Goal: Task Accomplishment & Management: Complete application form

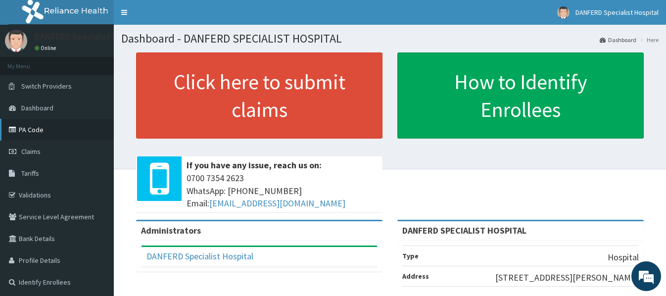
click at [25, 130] on link "PA Code" at bounding box center [57, 130] width 114 height 22
click at [31, 150] on span "Claims" at bounding box center [30, 151] width 19 height 9
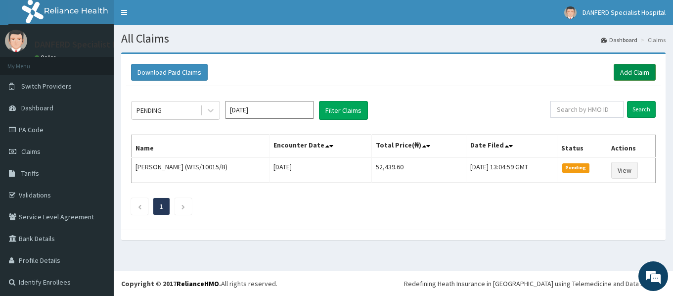
click at [633, 71] on link "Add Claim" at bounding box center [635, 72] width 42 height 17
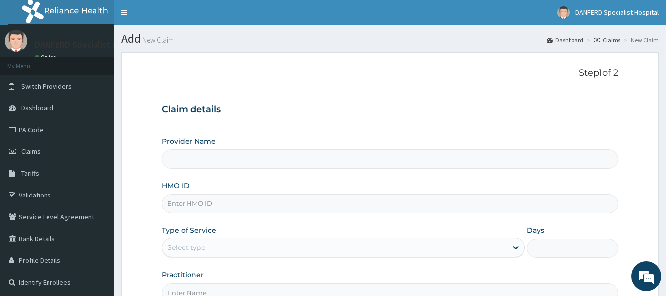
type input "DANFERD SPECIALIST HOSPITAL"
click at [201, 200] on input "HMO ID" at bounding box center [389, 203] width 455 height 19
paste input "FVD/10010/A"
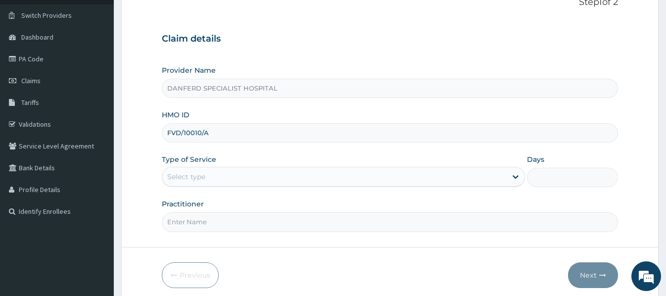
scroll to position [99, 0]
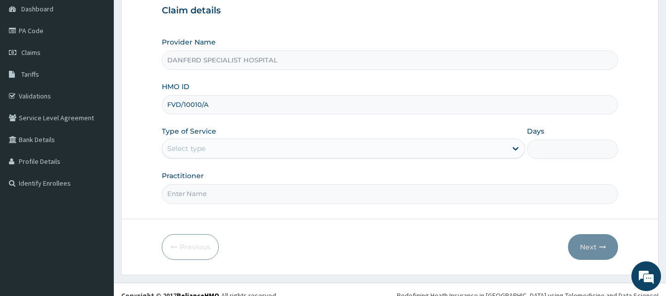
type input "FVD/10010/A"
click at [217, 159] on div "Type of Service Select type" at bounding box center [343, 142] width 363 height 33
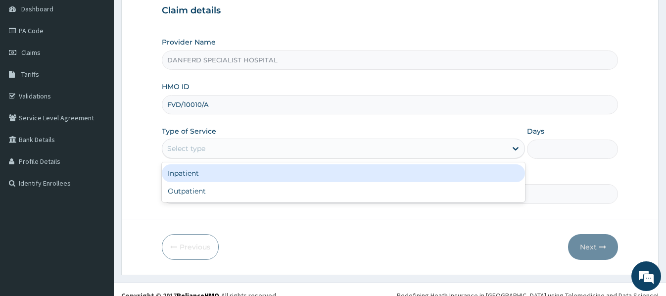
click at [219, 150] on div "Select type" at bounding box center [334, 148] width 344 height 16
click at [195, 174] on div "Inpatient" at bounding box center [343, 173] width 363 height 18
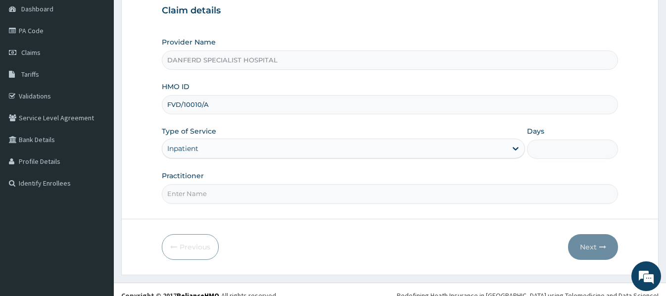
scroll to position [111, 0]
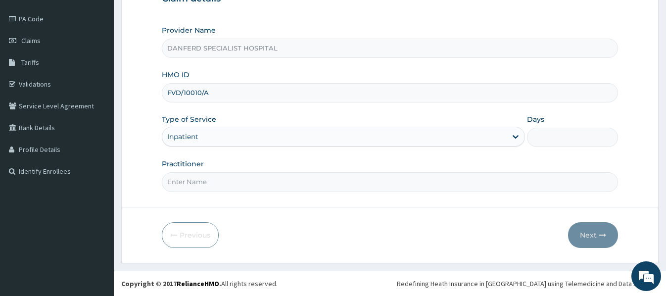
click at [246, 180] on input "Practitioner" at bounding box center [389, 181] width 455 height 19
type input "DR. THEOPHILUS"
click at [576, 144] on input "Days" at bounding box center [572, 137] width 90 height 19
type input "2"
click at [588, 237] on button "Next" at bounding box center [593, 235] width 50 height 26
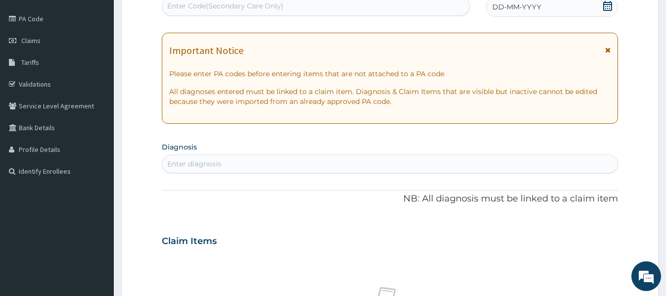
click at [287, 12] on div "Enter Code(Secondary Care Only)" at bounding box center [315, 6] width 307 height 16
paste input "PA/72EC13"
type input "PA/72EC13"
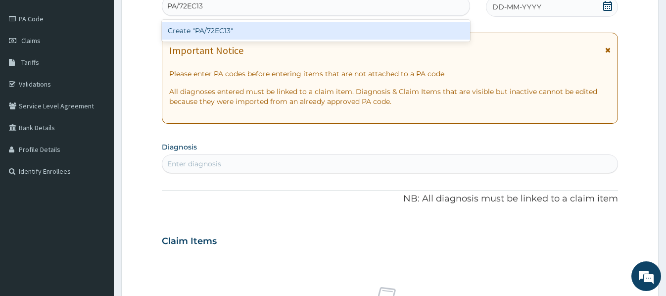
click at [276, 26] on div "Create "PA/72EC13"" at bounding box center [316, 31] width 308 height 18
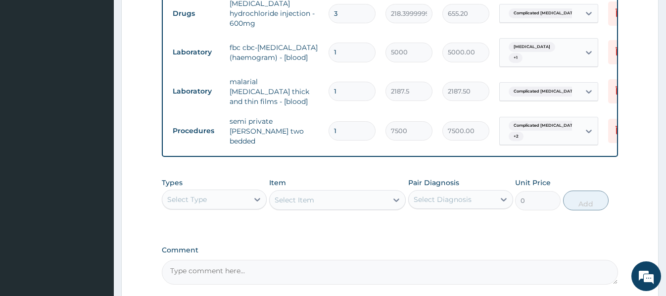
scroll to position [461, 0]
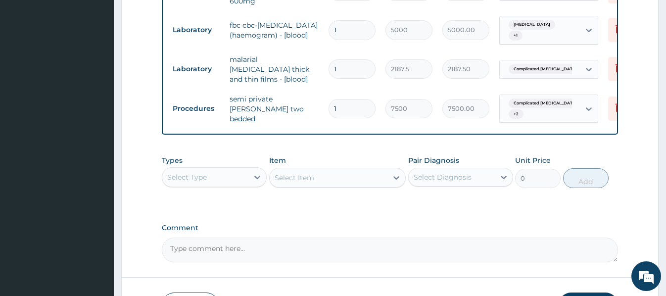
drag, startPoint x: 343, startPoint y: 97, endPoint x: 320, endPoint y: 99, distance: 22.8
click at [320, 99] on tr "Procedures semi private ward two bedded 1 7500 7500.00 Complicated malaria + 2 …" at bounding box center [410, 109] width 485 height 40
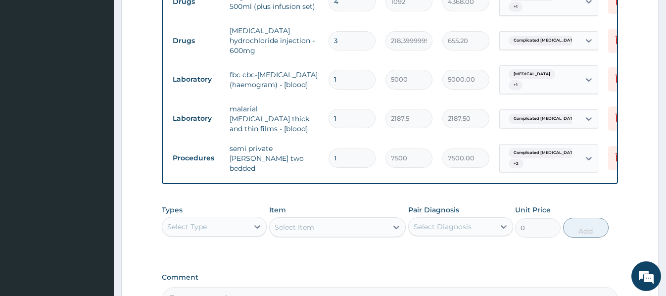
type input "2"
type input "15000.00"
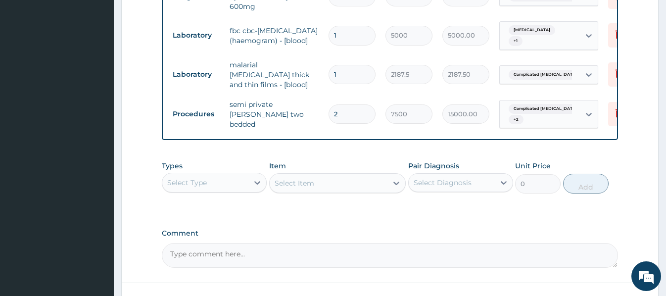
scroll to position [511, 0]
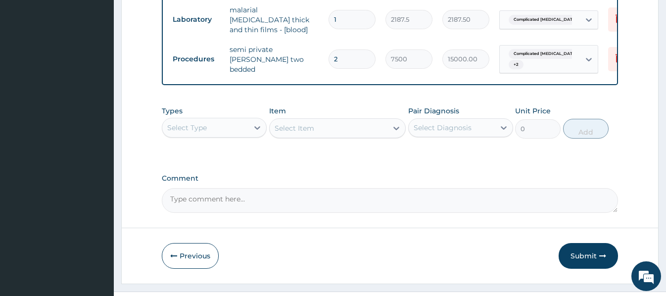
type input "2"
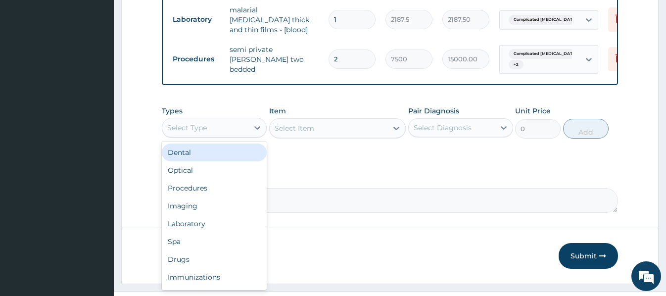
click at [240, 127] on div "Select Type" at bounding box center [205, 128] width 86 height 16
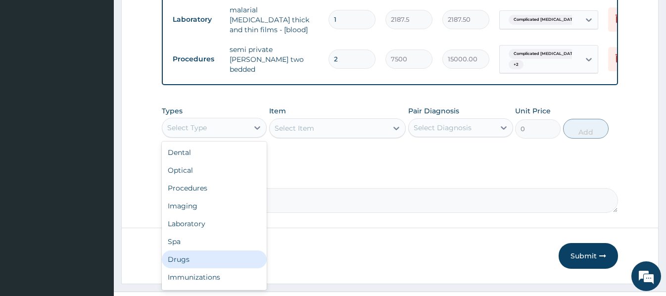
click at [180, 256] on div "Drugs" at bounding box center [214, 259] width 105 height 18
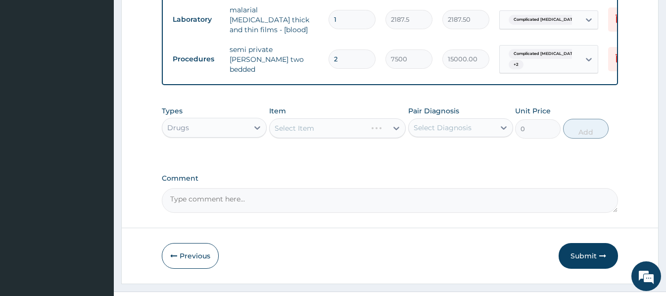
click at [277, 128] on div "Select Item" at bounding box center [337, 128] width 136 height 20
click at [275, 122] on div "Select Item" at bounding box center [337, 128] width 136 height 20
click at [276, 123] on div "Select Item" at bounding box center [337, 128] width 136 height 20
click at [279, 118] on div "Select Item" at bounding box center [337, 128] width 136 height 20
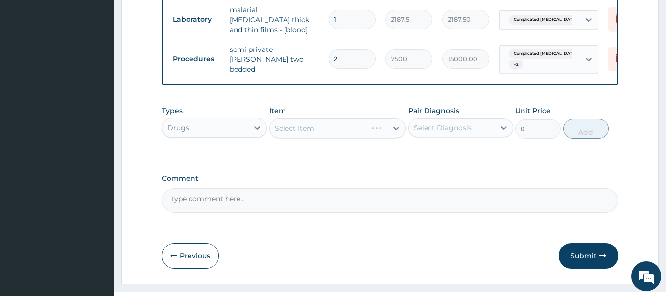
click at [276, 119] on div "Select Item" at bounding box center [337, 128] width 136 height 20
click at [276, 124] on div "Select Item" at bounding box center [337, 128] width 136 height 20
click at [276, 120] on div "Select Item" at bounding box center [337, 128] width 136 height 20
click at [276, 118] on div "Select Item" at bounding box center [337, 128] width 136 height 20
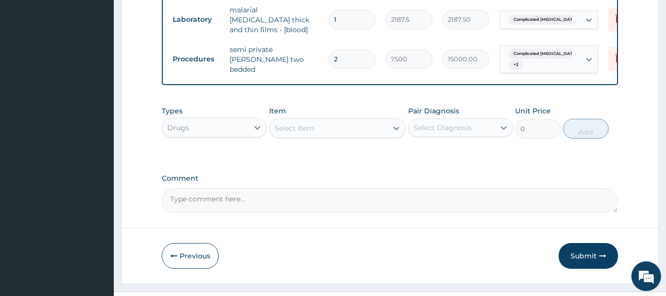
click at [276, 120] on div "Select Item" at bounding box center [328, 128] width 118 height 16
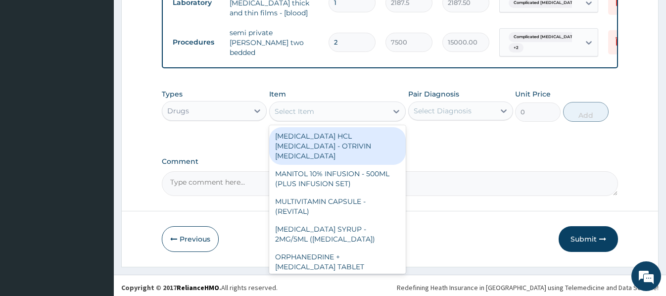
scroll to position [528, 0]
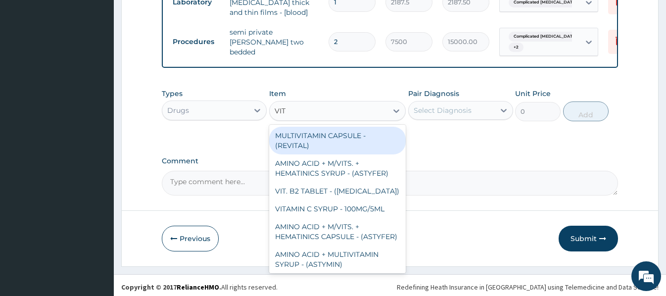
type input "VIT B"
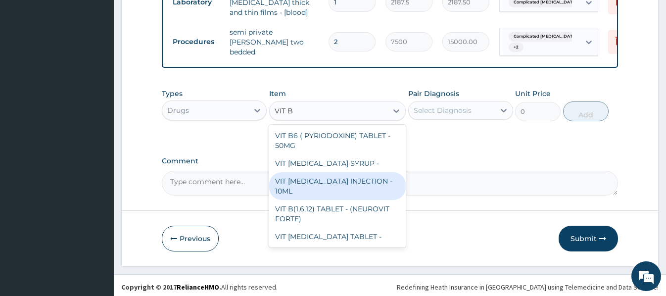
click at [342, 177] on div "VIT B- COMPLEX INJECTION - 10ML" at bounding box center [337, 186] width 136 height 28
type input "154"
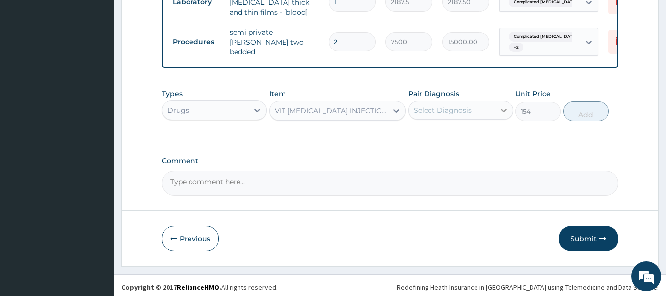
click at [500, 109] on icon at bounding box center [503, 110] width 10 height 10
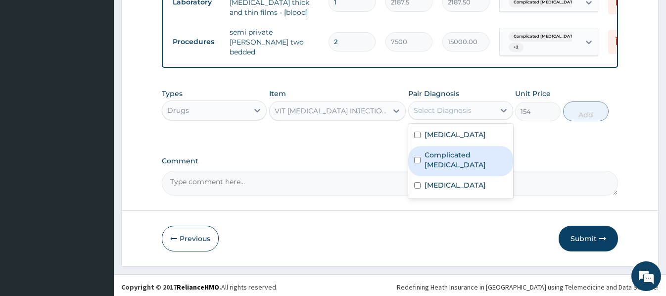
click at [472, 150] on label "Complicated malaria" at bounding box center [465, 160] width 83 height 20
checkbox input "true"
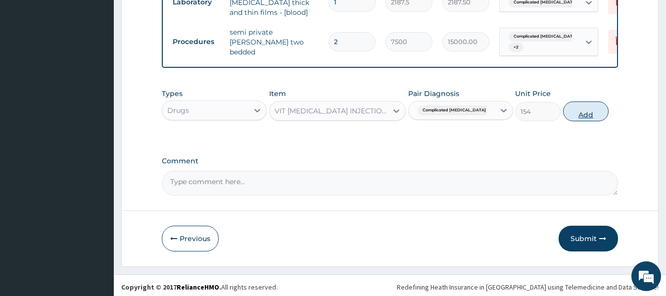
click at [592, 108] on button "Add" at bounding box center [585, 111] width 45 height 20
type input "0"
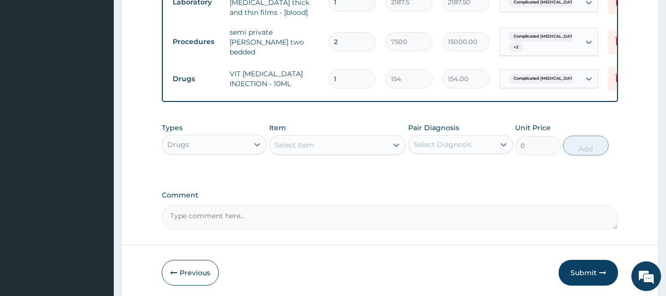
click at [337, 143] on div "Select Item" at bounding box center [328, 145] width 118 height 16
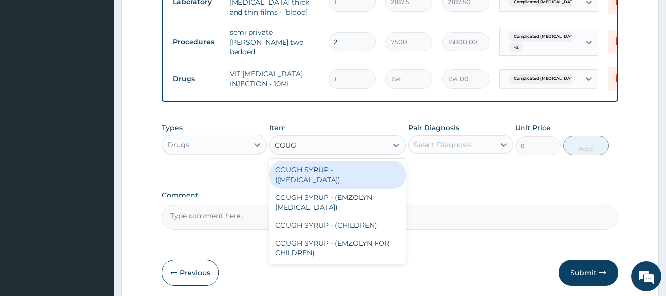
type input "COUGH"
click at [336, 169] on div "COUGH SYRUP - (EXPECTORANT)" at bounding box center [337, 175] width 136 height 28
type input "1120"
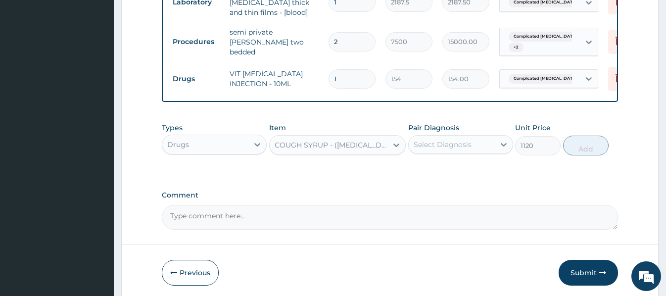
click at [481, 141] on div "Select Diagnosis" at bounding box center [451, 144] width 86 height 16
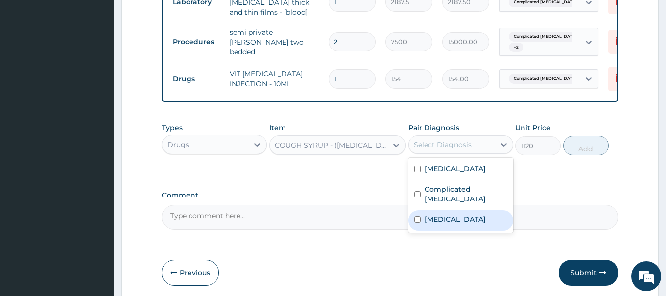
click at [448, 215] on label "Upper respiratory infection" at bounding box center [454, 219] width 61 height 10
checkbox input "true"
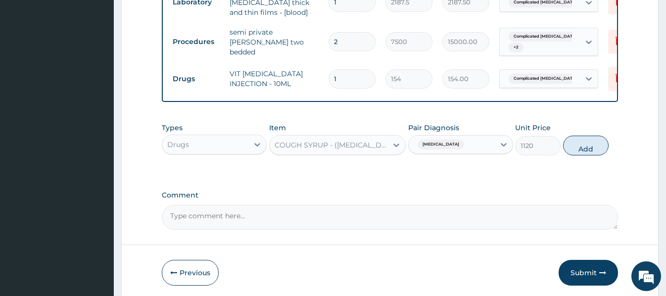
drag, startPoint x: 592, startPoint y: 146, endPoint x: 579, endPoint y: 150, distance: 13.3
click at [591, 146] on button "Add" at bounding box center [585, 145] width 45 height 20
type input "0"
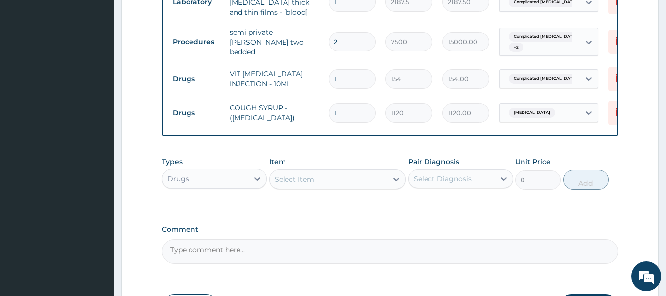
click at [330, 178] on div "Select Item" at bounding box center [328, 179] width 118 height 16
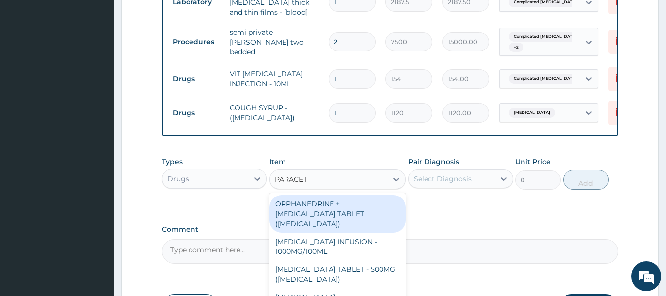
type input "PARACETA"
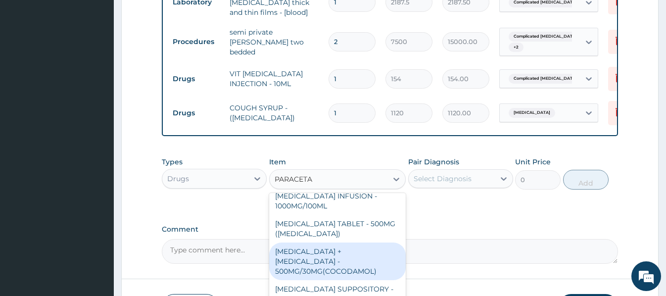
scroll to position [0, 0]
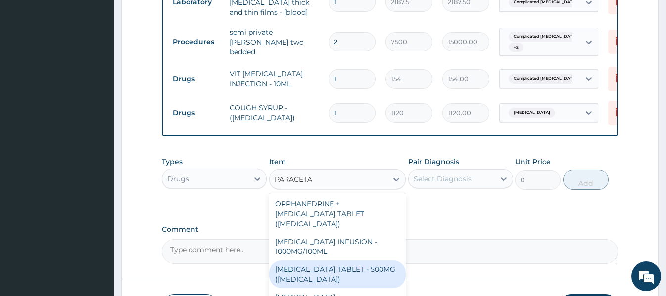
click at [372, 268] on div "PARACETAMOL TABLET - 500MG (PANADOL)" at bounding box center [337, 274] width 136 height 28
type input "42"
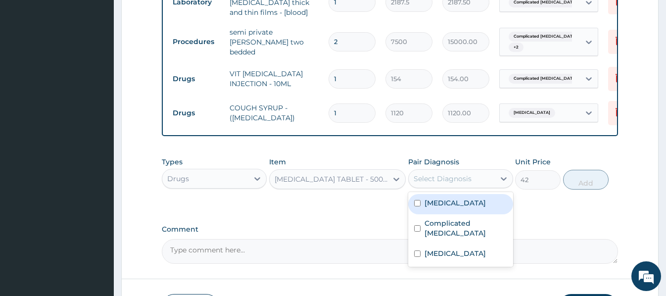
click at [492, 176] on div "Select Diagnosis" at bounding box center [451, 179] width 86 height 16
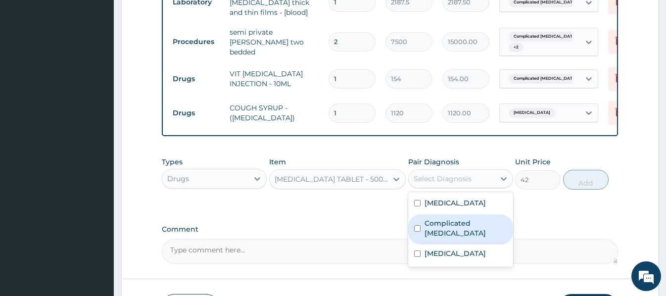
click at [469, 220] on label "Complicated malaria" at bounding box center [465, 228] width 83 height 20
checkbox input "true"
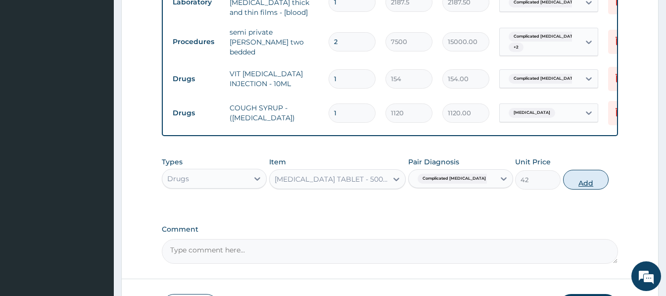
click at [587, 178] on button "Add" at bounding box center [585, 180] width 45 height 20
type input "0"
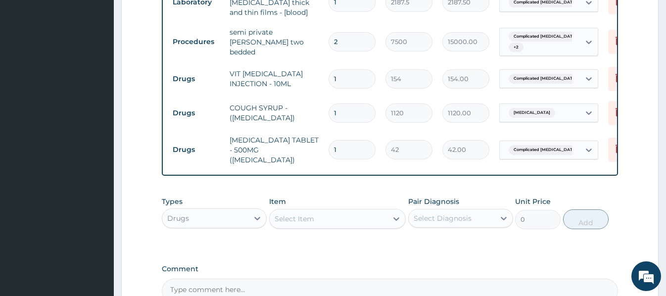
type input "18"
type input "756.00"
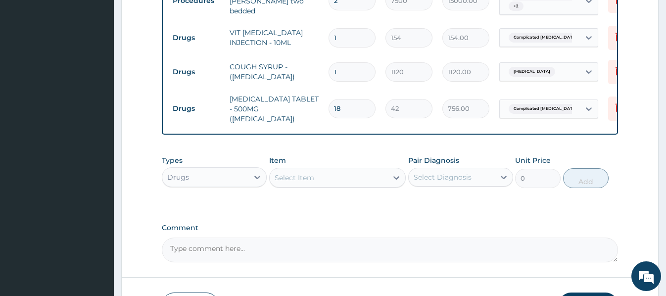
scroll to position [627, 0]
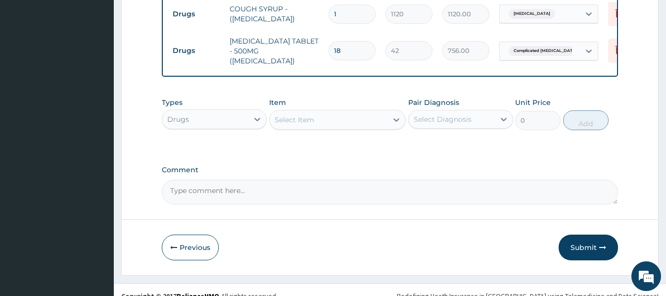
type input "18"
click at [284, 115] on div "Select Item" at bounding box center [294, 120] width 40 height 10
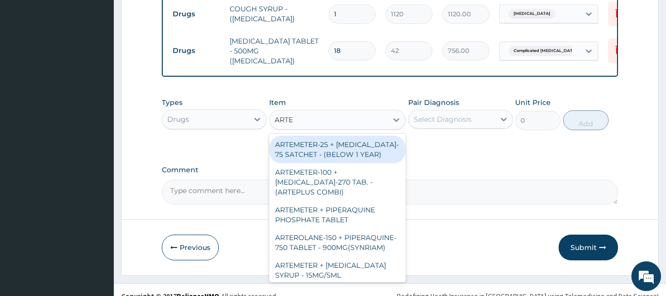
type input "ARTEM"
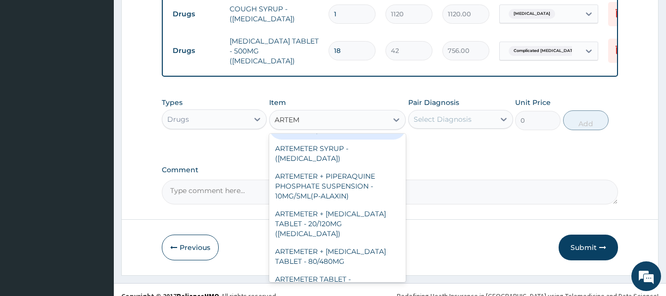
scroll to position [148, 0]
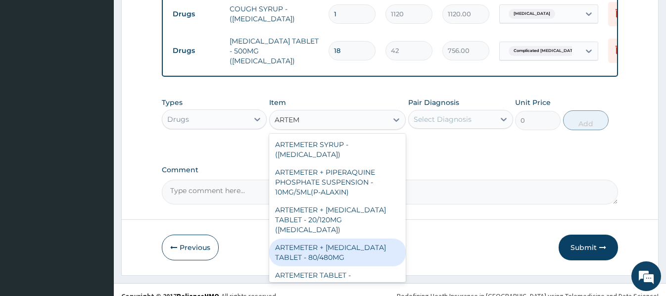
click at [339, 247] on div "ARTEMETER + LUMEFANTRINE TABLET - 80/480MG" at bounding box center [337, 252] width 136 height 28
type input "364"
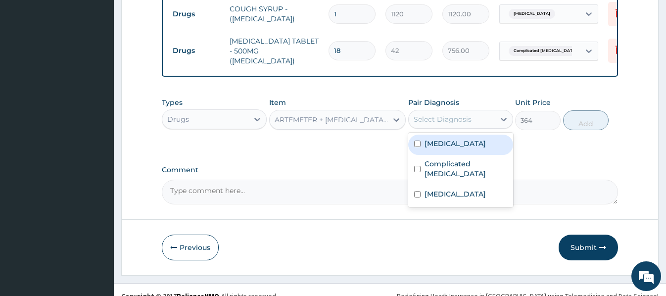
click at [453, 114] on div "Select Diagnosis" at bounding box center [442, 119] width 58 height 10
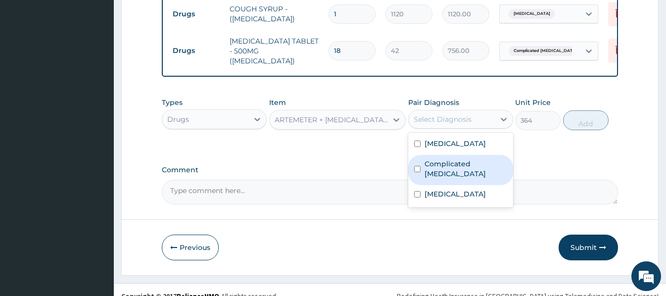
click at [461, 159] on label "Complicated malaria" at bounding box center [465, 169] width 83 height 20
checkbox input "true"
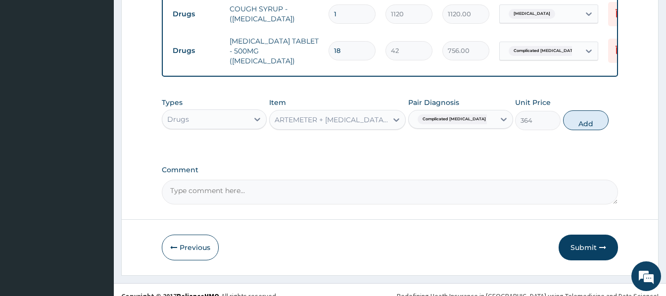
drag, startPoint x: 589, startPoint y: 115, endPoint x: 574, endPoint y: 113, distance: 15.4
click at [588, 115] on button "Add" at bounding box center [585, 120] width 45 height 20
type input "0"
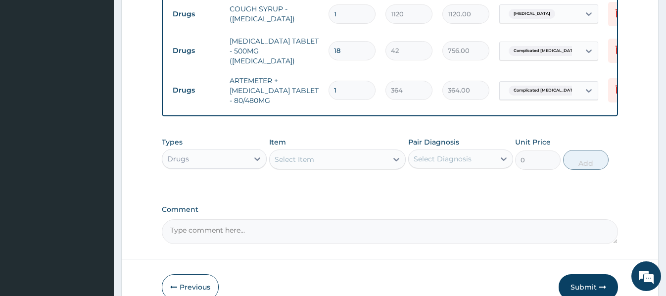
click at [295, 154] on div "Select Item" at bounding box center [294, 159] width 40 height 10
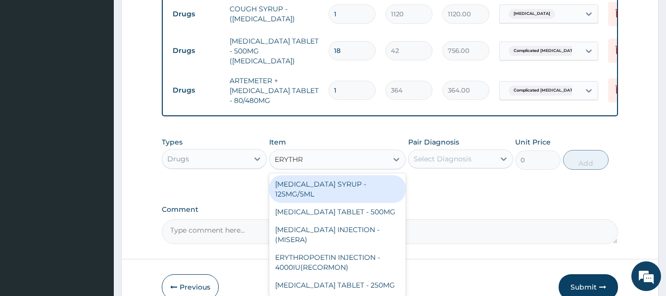
type input "ERYTHRO"
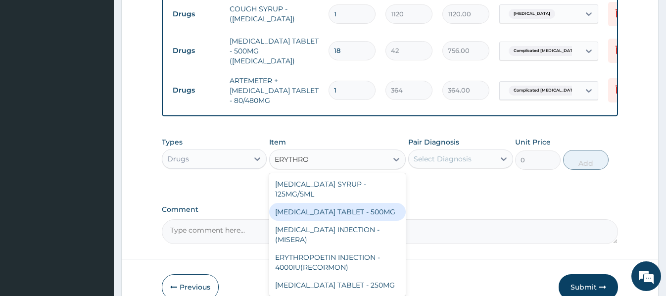
click at [371, 208] on div "ERYTHROMYCIN TABLET - 500MG" at bounding box center [337, 212] width 136 height 18
type input "140"
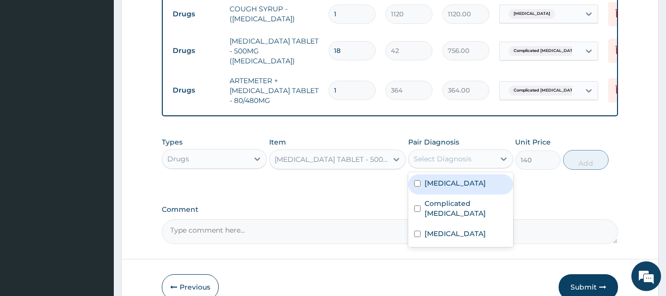
click at [441, 151] on div "Select Diagnosis" at bounding box center [451, 159] width 86 height 16
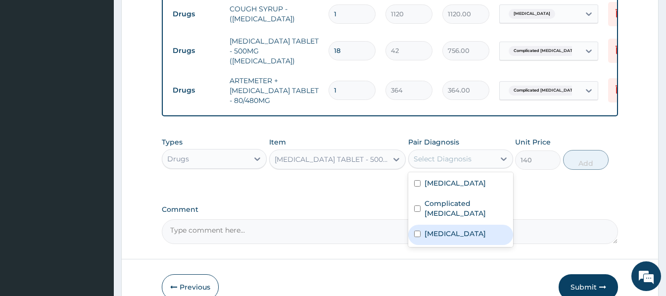
drag, startPoint x: 452, startPoint y: 212, endPoint x: 637, endPoint y: 154, distance: 193.8
click at [455, 228] on label "Upper respiratory infection" at bounding box center [454, 233] width 61 height 10
checkbox input "true"
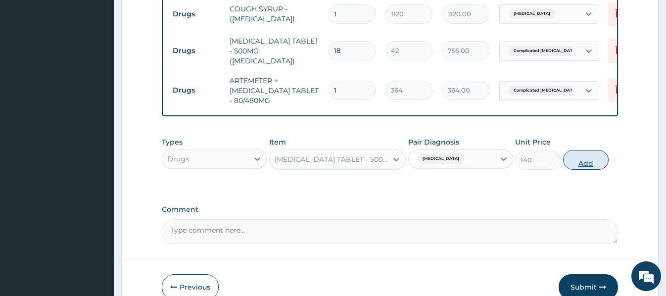
click at [589, 151] on button "Add" at bounding box center [585, 160] width 45 height 20
type input "0"
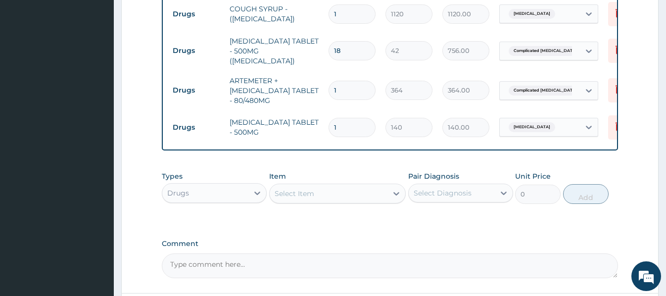
click at [299, 188] on div "Select Item" at bounding box center [294, 193] width 40 height 10
click at [354, 118] on input "1" at bounding box center [351, 127] width 47 height 19
type input "15"
type input "2100.00"
type input "15"
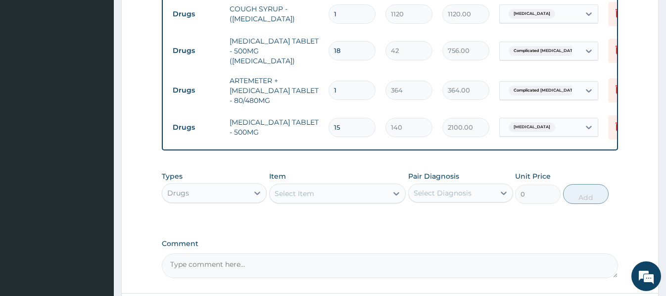
drag, startPoint x: 340, startPoint y: 76, endPoint x: 330, endPoint y: 76, distance: 9.9
click at [330, 81] on input "1" at bounding box center [351, 90] width 47 height 19
type input "6"
type input "2184.00"
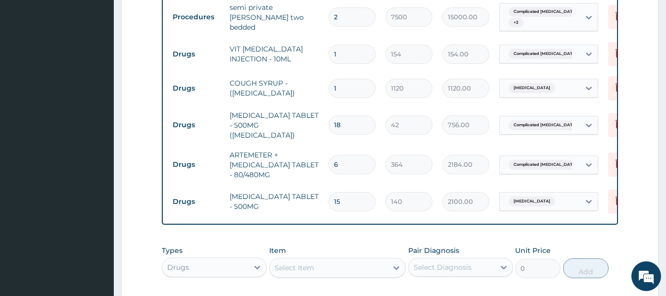
scroll to position [627, 0]
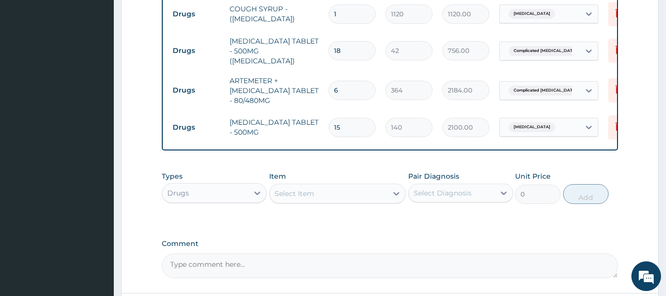
type input "6"
click at [247, 185] on div "Drugs" at bounding box center [205, 193] width 86 height 16
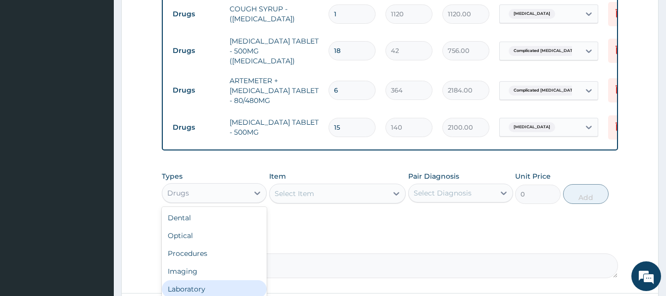
click at [198, 280] on div "Laboratory" at bounding box center [214, 289] width 105 height 18
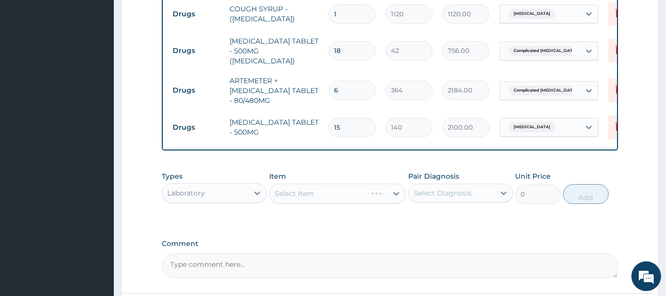
click at [278, 183] on div "Select Item" at bounding box center [337, 193] width 136 height 20
click at [274, 183] on div "Select Item" at bounding box center [337, 193] width 136 height 20
click at [276, 183] on div "Select Item" at bounding box center [337, 193] width 136 height 20
click at [273, 185] on div "Select Item" at bounding box center [328, 193] width 118 height 16
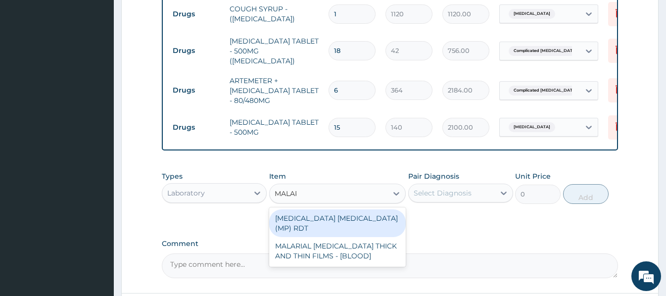
type input "MALARI"
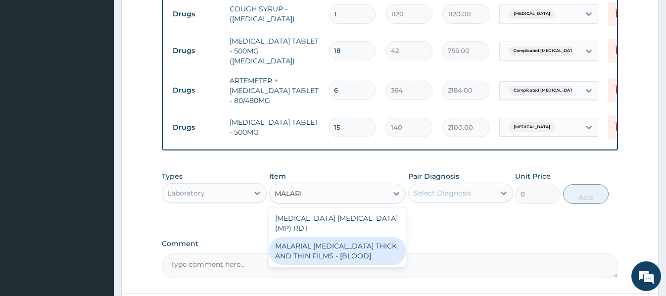
click at [362, 237] on div "MALARIAL PARASITE THICK AND THIN FILMS - [BLOOD]" at bounding box center [337, 251] width 136 height 28
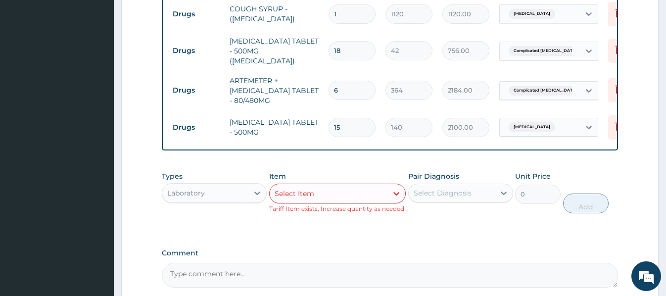
click at [441, 188] on div "Select Diagnosis" at bounding box center [442, 193] width 58 height 10
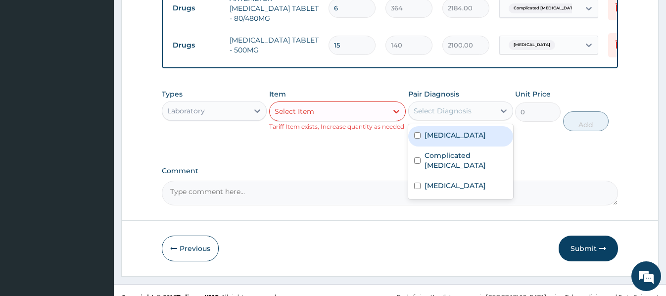
scroll to position [714, 0]
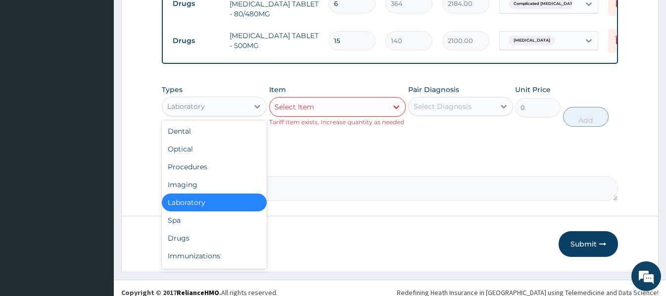
click at [227, 98] on div "Laboratory" at bounding box center [205, 106] width 86 height 16
click at [191, 161] on div "Procedures" at bounding box center [214, 167] width 105 height 18
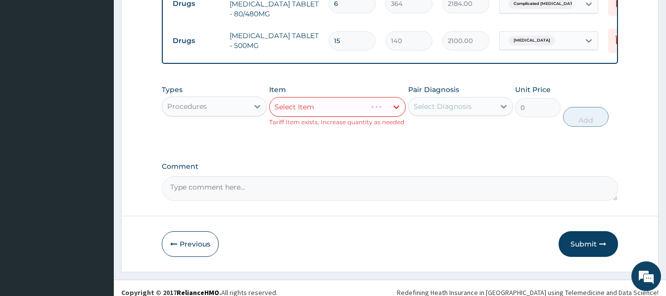
click at [281, 97] on div "Select Item" at bounding box center [337, 107] width 136 height 20
click at [273, 97] on div "Select Item" at bounding box center [337, 107] width 136 height 20
click at [275, 97] on div "Select Item" at bounding box center [337, 107] width 136 height 20
click at [279, 97] on div "Select Item" at bounding box center [337, 107] width 136 height 20
click at [401, 134] on div "Types Procedures Item Select Item Tariff Item exists, Increase quantity as need…" at bounding box center [389, 113] width 455 height 67
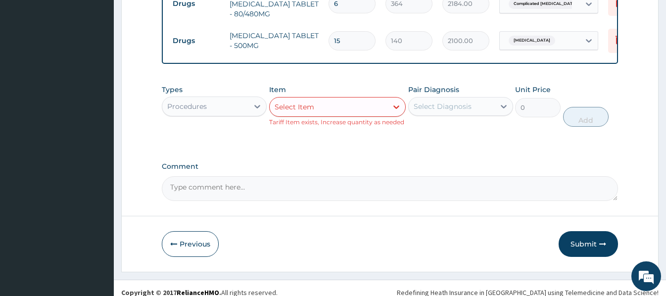
click at [419, 115] on div "Pair Diagnosis Select Diagnosis" at bounding box center [460, 106] width 105 height 42
click at [325, 99] on div "Select Item" at bounding box center [328, 107] width 118 height 16
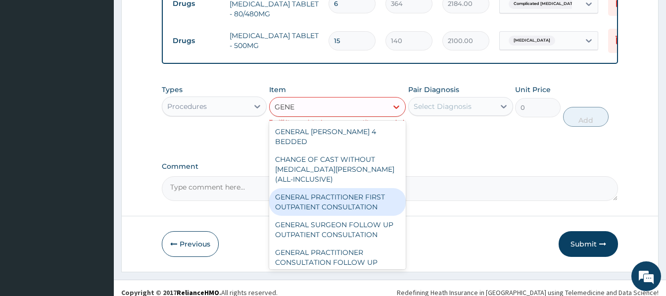
type input "GENE"
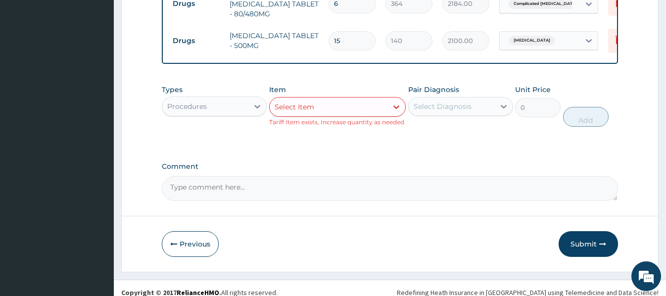
click at [345, 103] on div "Select Item" at bounding box center [328, 107] width 118 height 16
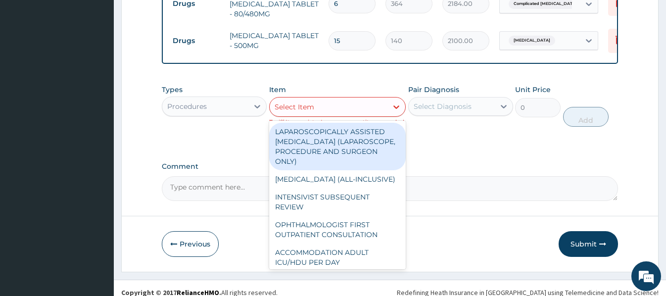
click at [345, 103] on div "Select Item" at bounding box center [328, 107] width 118 height 16
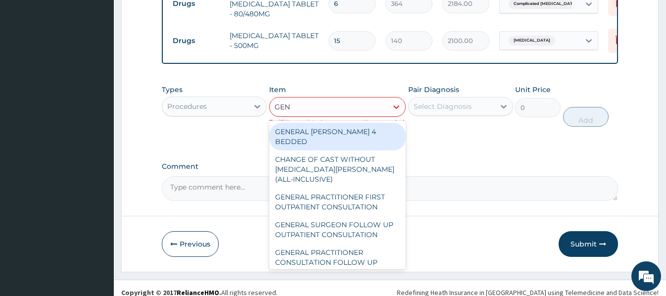
type input "GENE"
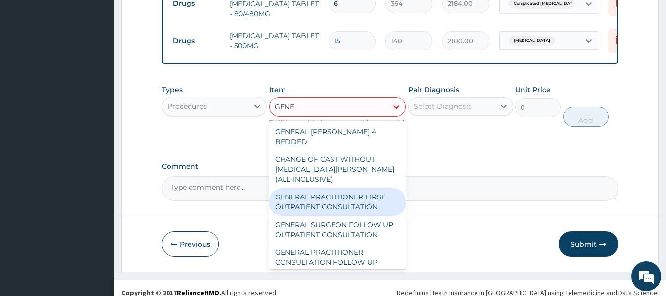
click at [343, 188] on div "GENERAL PRACTITIONER FIRST OUTPATIENT CONSULTATION" at bounding box center [337, 202] width 136 height 28
type input "3750"
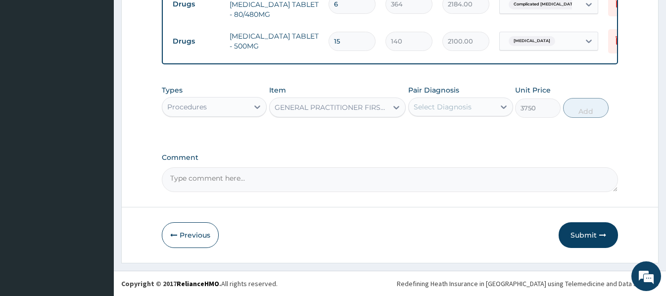
scroll to position [704, 0]
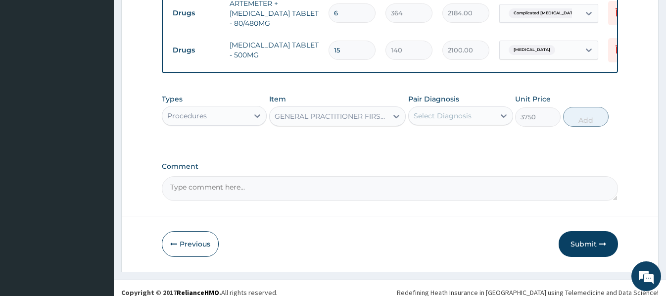
click at [472, 110] on div "Select Diagnosis" at bounding box center [451, 116] width 86 height 16
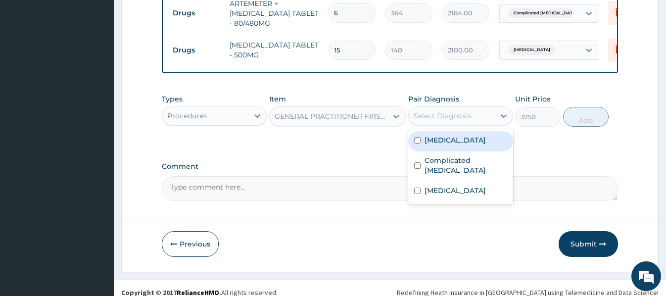
click at [453, 135] on label "Acute gastroenteritis" at bounding box center [454, 140] width 61 height 10
checkbox input "true"
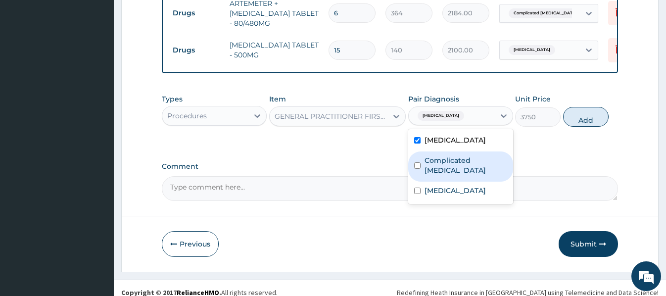
click at [454, 155] on label "Complicated malaria" at bounding box center [465, 165] width 83 height 20
checkbox input "true"
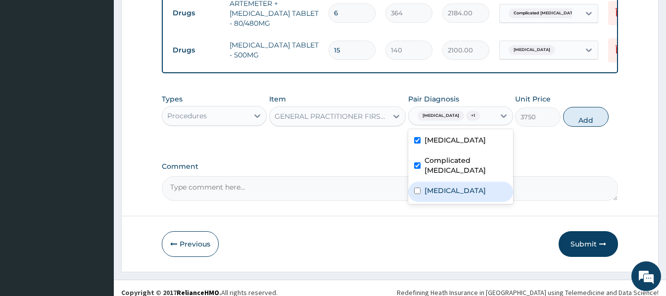
click at [451, 188] on label "Upper respiratory infection" at bounding box center [454, 190] width 61 height 10
checkbox input "true"
click at [589, 118] on button "Add" at bounding box center [585, 117] width 45 height 20
type input "0"
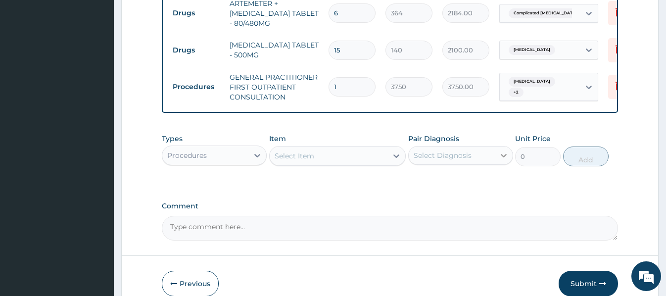
scroll to position [744, 0]
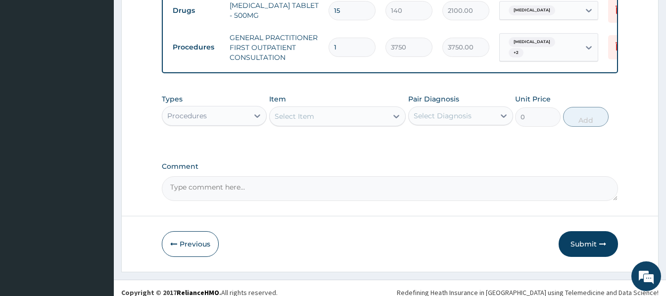
click at [302, 111] on div "Select Item" at bounding box center [294, 116] width 40 height 10
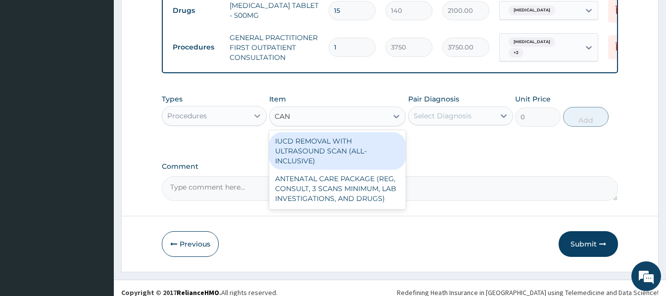
type input "CAN"
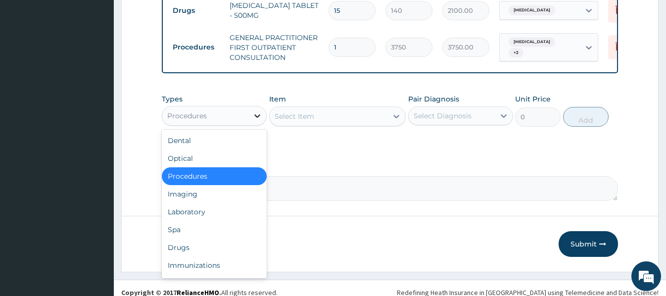
click at [254, 114] on div at bounding box center [257, 116] width 18 height 18
click at [192, 241] on div "Drugs" at bounding box center [214, 247] width 105 height 18
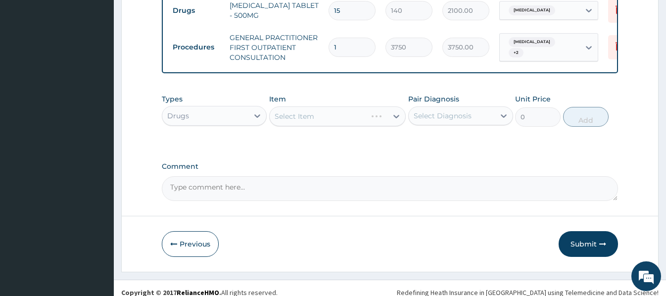
click at [270, 132] on div "Types option Drugs, selected. Select is focused ,type to refine list, press Dow…" at bounding box center [389, 117] width 455 height 57
click at [271, 132] on div "Types Drugs Item Select Item Pair Diagnosis Select Diagnosis Unit Price 0 Add" at bounding box center [389, 117] width 455 height 57
click at [272, 127] on div "Types Drugs Item Select Item Pair Diagnosis Select Diagnosis Unit Price 0 Add" at bounding box center [389, 117] width 455 height 57
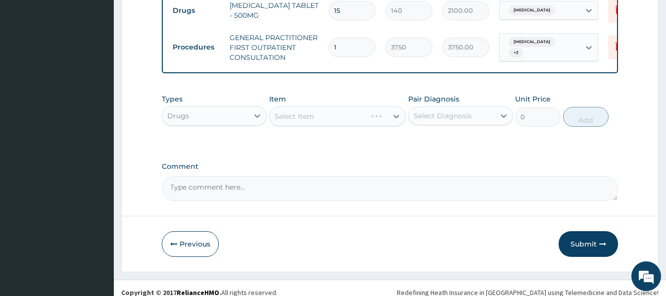
click at [295, 106] on div "Select Item" at bounding box center [337, 116] width 136 height 20
click at [279, 109] on div "Select Item" at bounding box center [337, 116] width 136 height 20
click at [278, 109] on div "Select Item" at bounding box center [337, 116] width 136 height 20
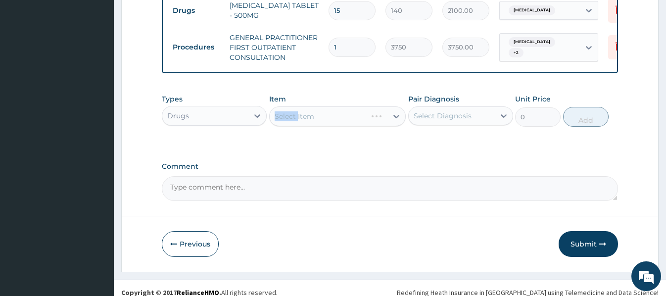
click at [293, 111] on div "Select Item" at bounding box center [337, 116] width 136 height 20
click at [277, 111] on div "Select Item" at bounding box center [294, 116] width 40 height 10
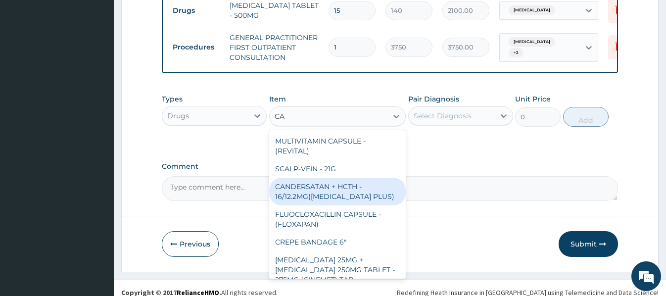
type input "CAN"
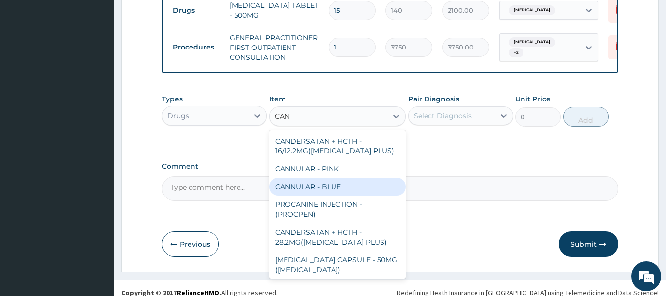
click at [329, 179] on div "CANNULAR - BLUE" at bounding box center [337, 187] width 136 height 18
type input "140"
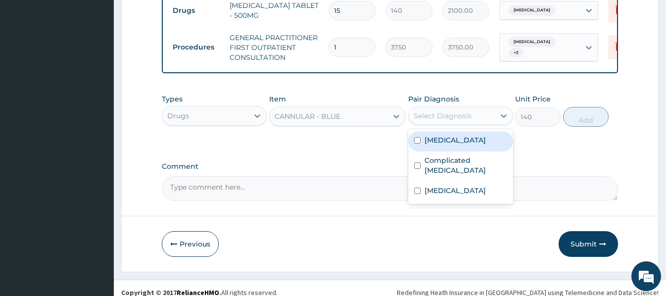
click at [473, 109] on div "Select Diagnosis" at bounding box center [451, 116] width 86 height 16
click at [468, 137] on div "Acute gastroenteritis" at bounding box center [460, 141] width 105 height 20
checkbox input "true"
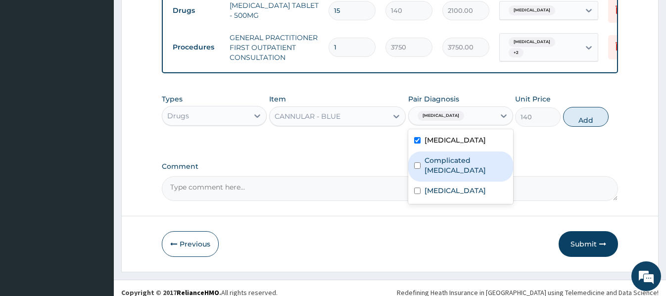
click at [468, 156] on div "Complicated malaria" at bounding box center [460, 166] width 105 height 30
checkbox input "true"
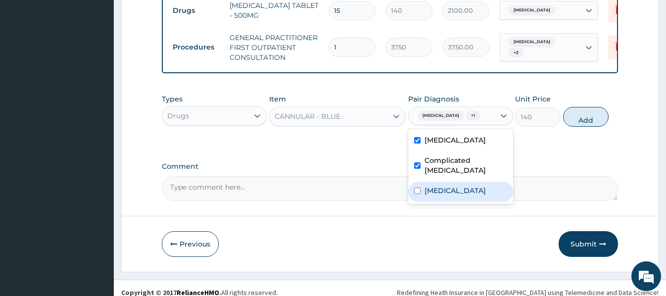
click at [468, 187] on label "Upper respiratory infection" at bounding box center [454, 190] width 61 height 10
checkbox input "true"
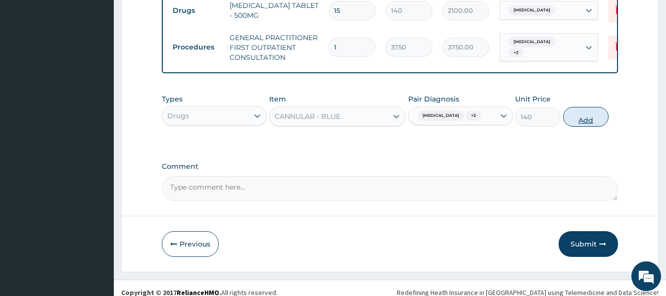
click at [587, 119] on button "Add" at bounding box center [585, 117] width 45 height 20
type input "0"
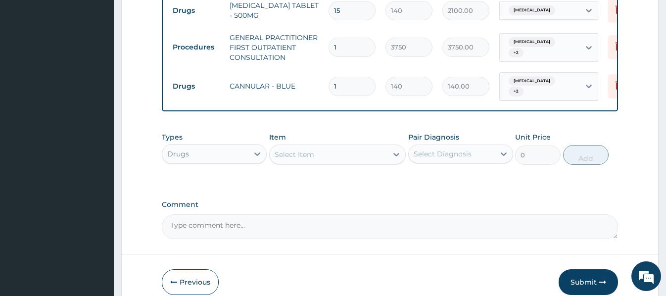
scroll to position [782, 0]
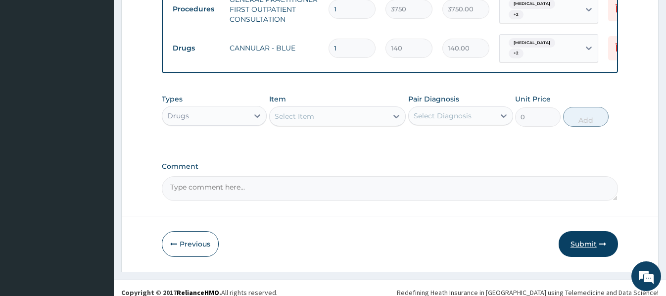
click at [580, 234] on button "Submit" at bounding box center [587, 244] width 59 height 26
